Goal: Task Accomplishment & Management: Manage account settings

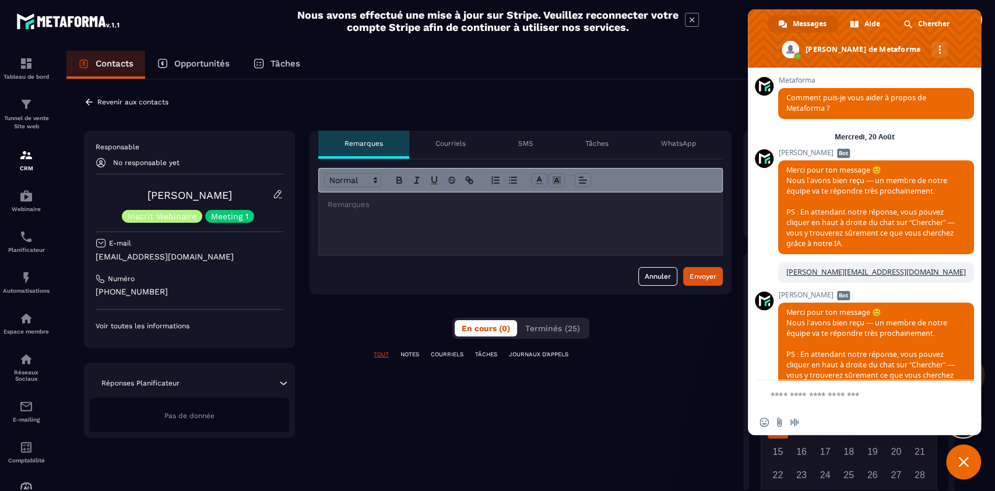
scroll to position [9798, 0]
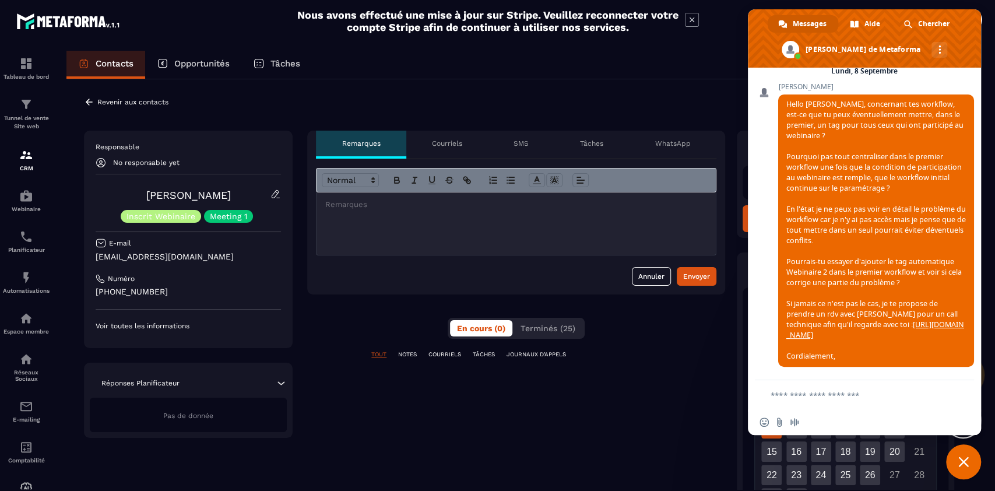
click at [92, 100] on icon at bounding box center [89, 102] width 10 height 10
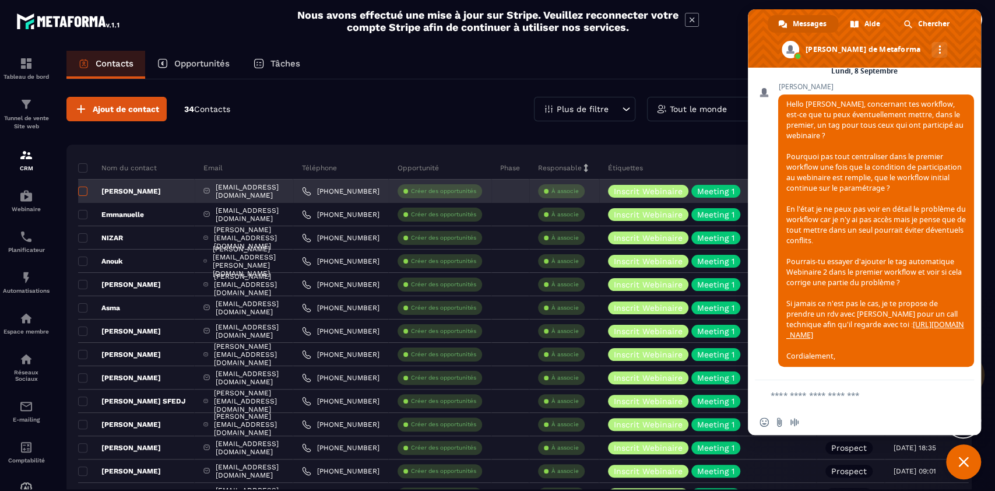
click at [85, 189] on span at bounding box center [82, 190] width 9 height 9
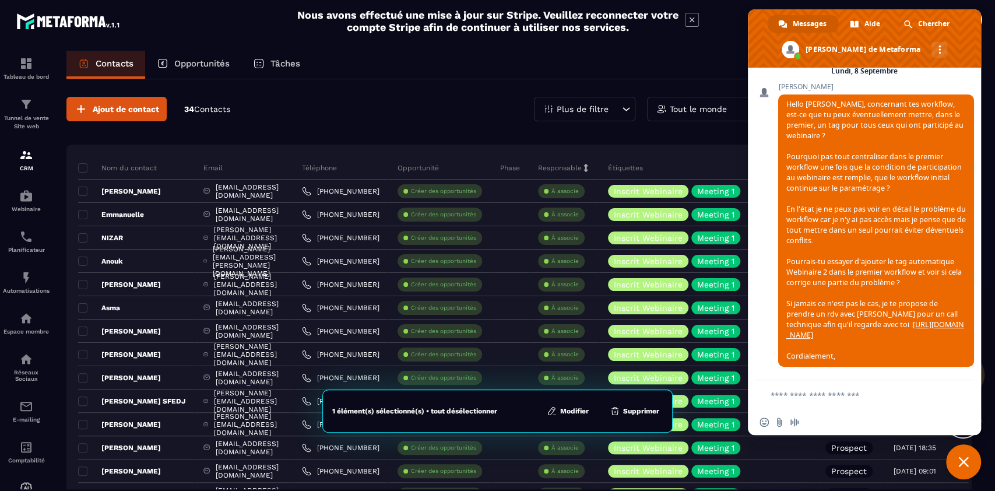
click at [577, 414] on button "Modifier" at bounding box center [567, 411] width 49 height 12
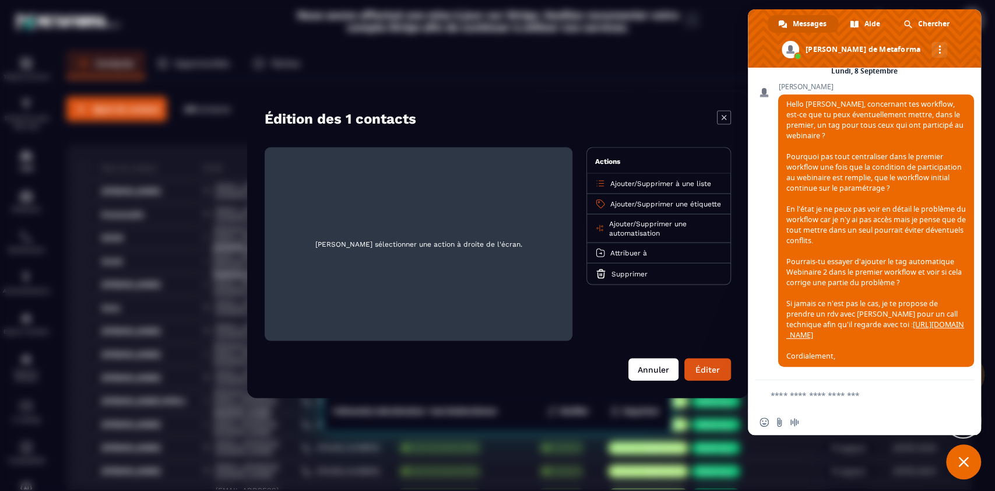
click at [653, 368] on button "Annuler" at bounding box center [653, 369] width 50 height 22
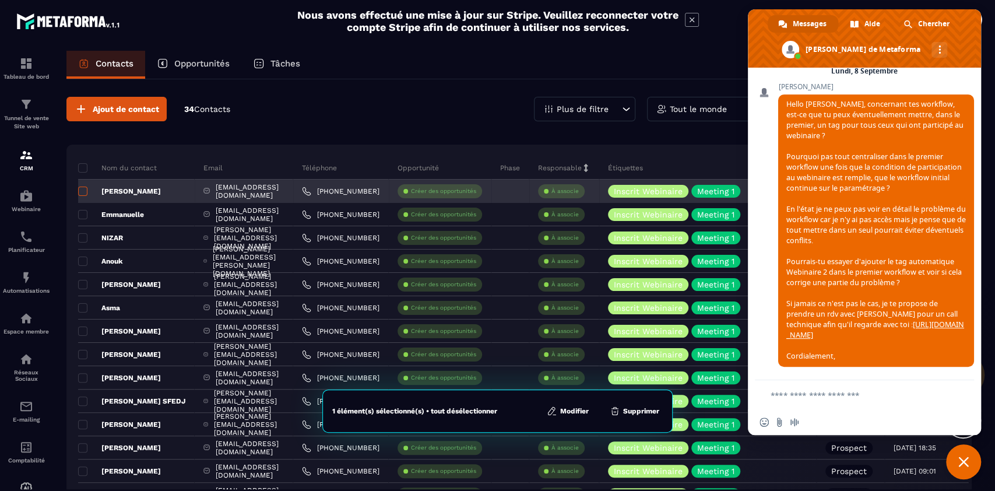
click at [84, 189] on span at bounding box center [82, 190] width 9 height 9
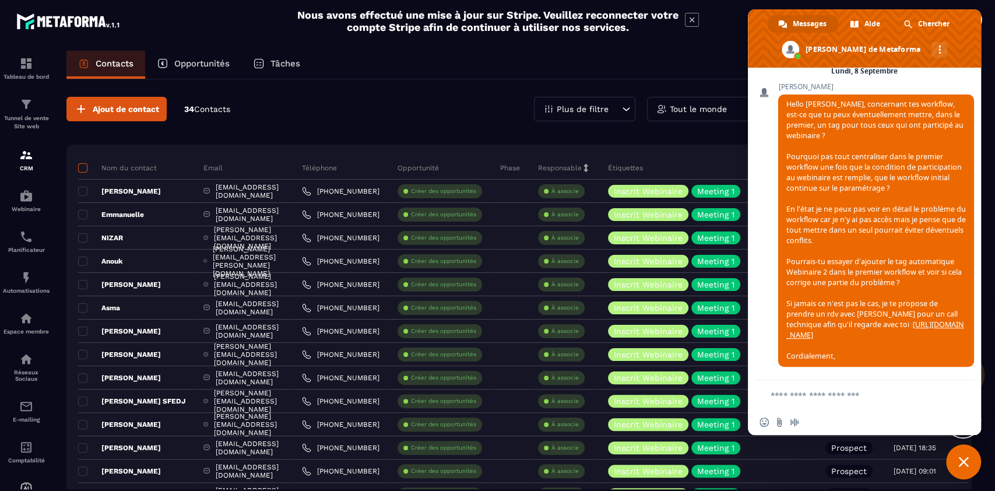
click at [79, 174] on label at bounding box center [82, 171] width 8 height 8
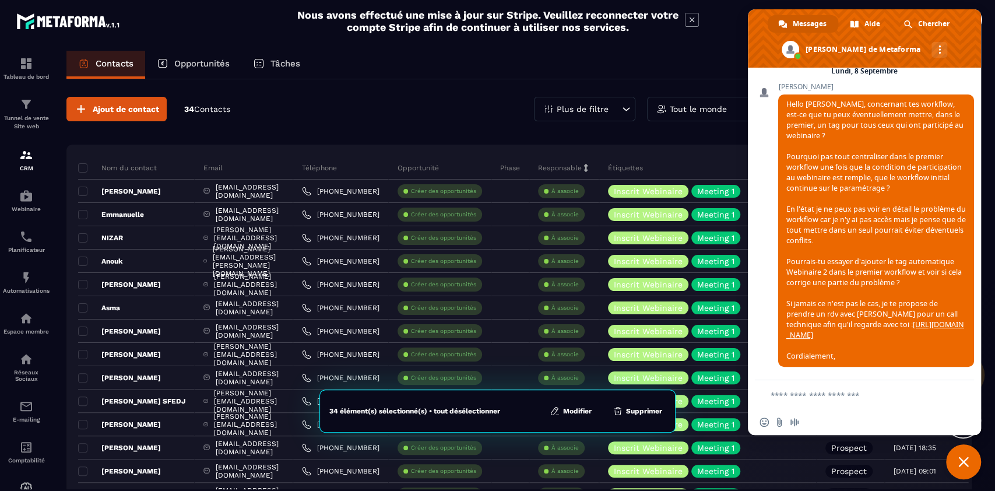
click at [583, 411] on button "Modifier" at bounding box center [570, 411] width 49 height 12
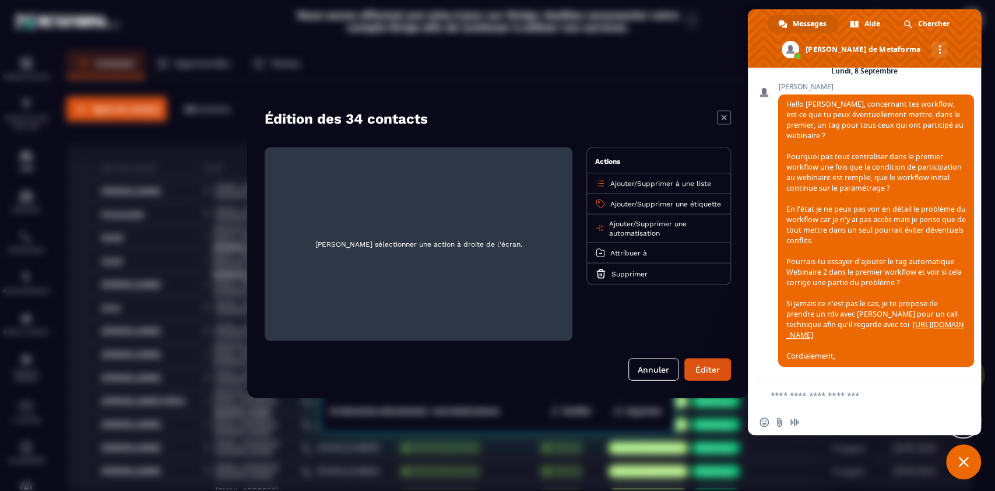
click at [667, 229] on span "Supprimer une automatisation" at bounding box center [647, 228] width 78 height 17
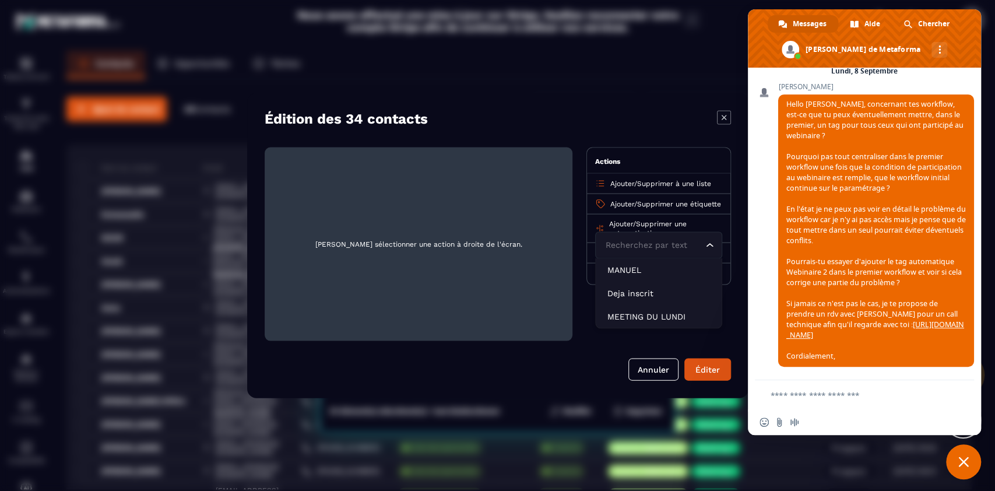
click at [667, 203] on span "Supprimer une étiquette" at bounding box center [679, 204] width 84 height 8
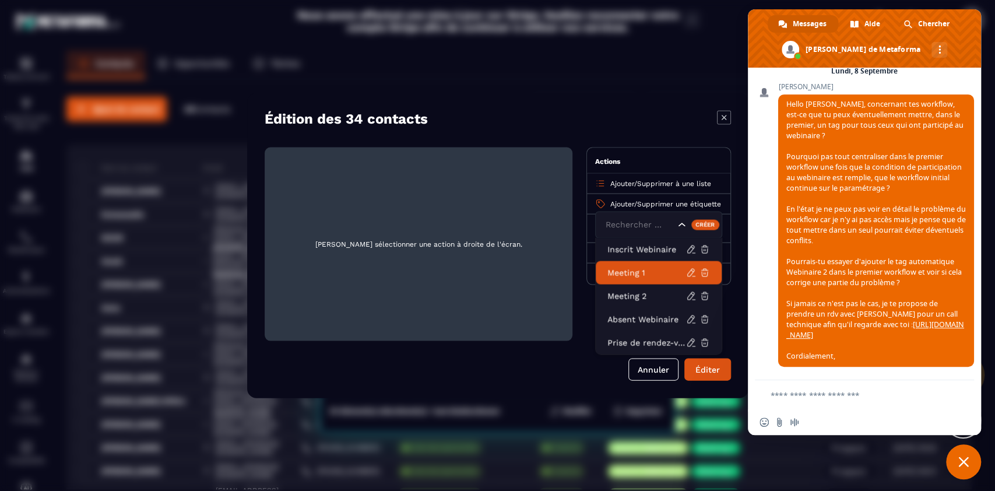
click at [639, 273] on p "Meeting 1" at bounding box center [646, 273] width 79 height 12
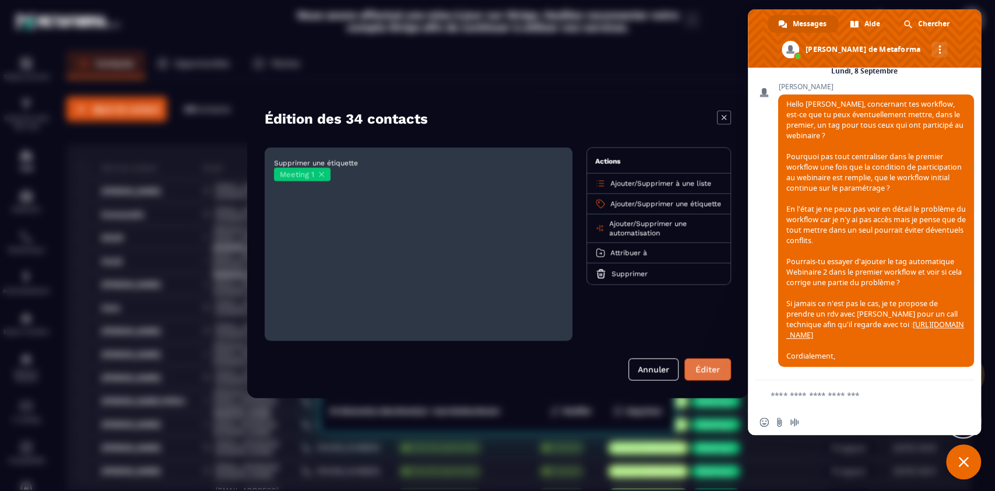
click at [704, 373] on button "Éditer" at bounding box center [707, 369] width 47 height 22
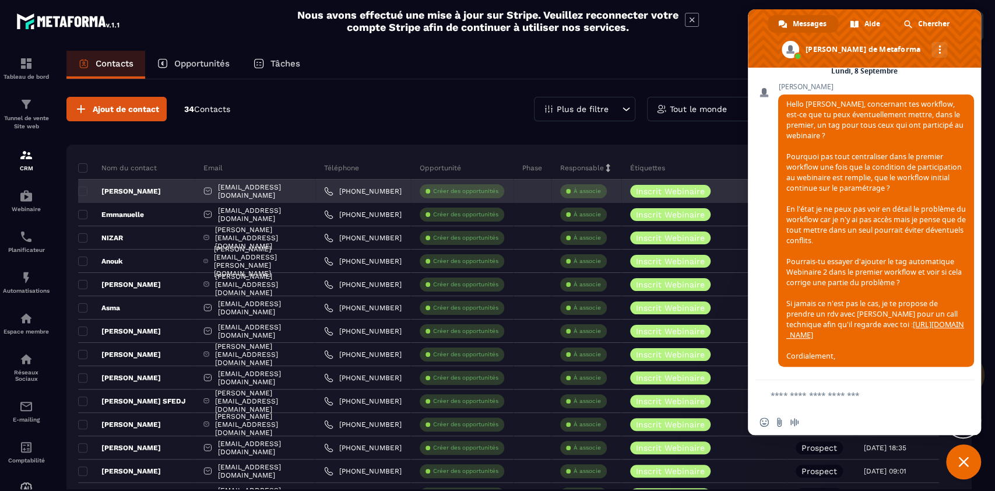
click at [111, 189] on p "[PERSON_NAME]" at bounding box center [119, 190] width 83 height 9
